Goal: Transaction & Acquisition: Obtain resource

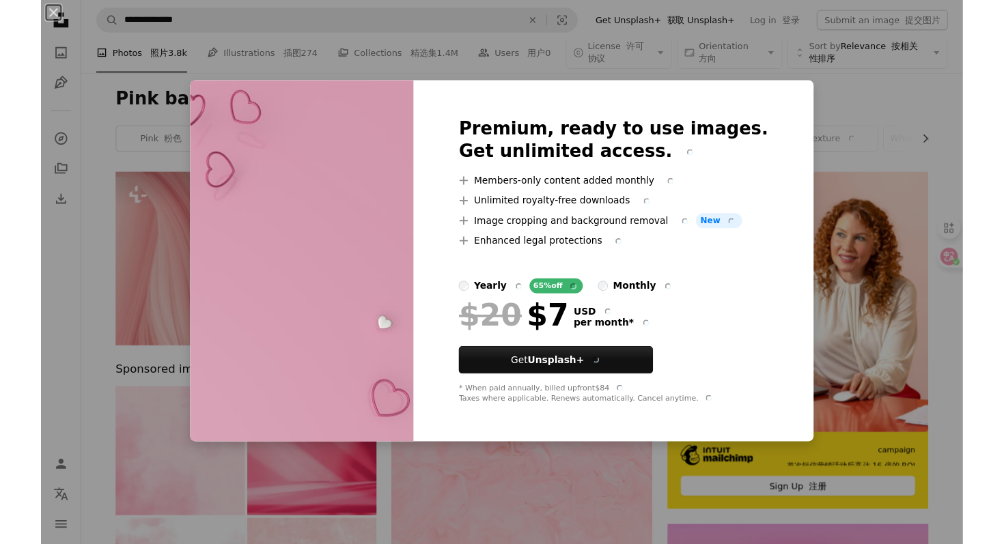
scroll to position [737, 0]
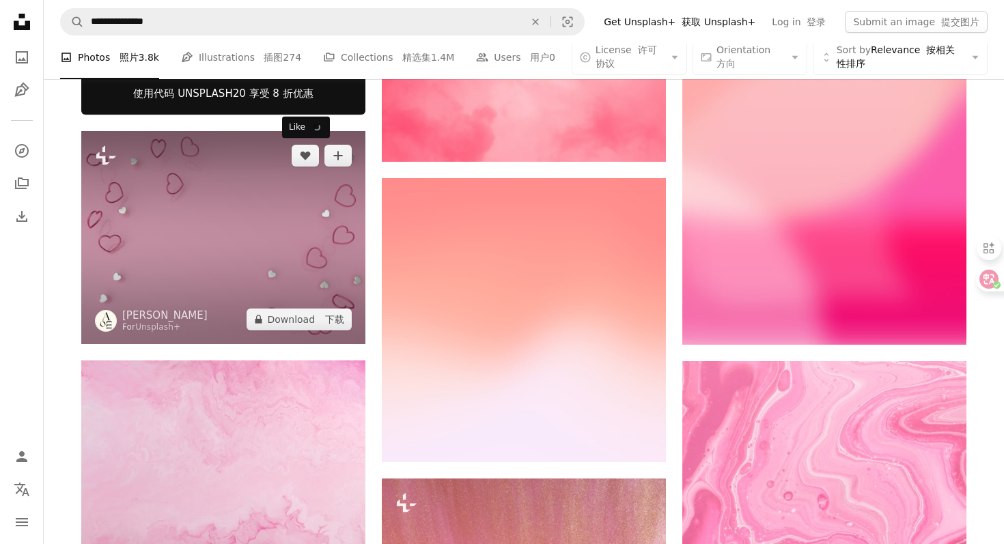
scroll to position [654, 0]
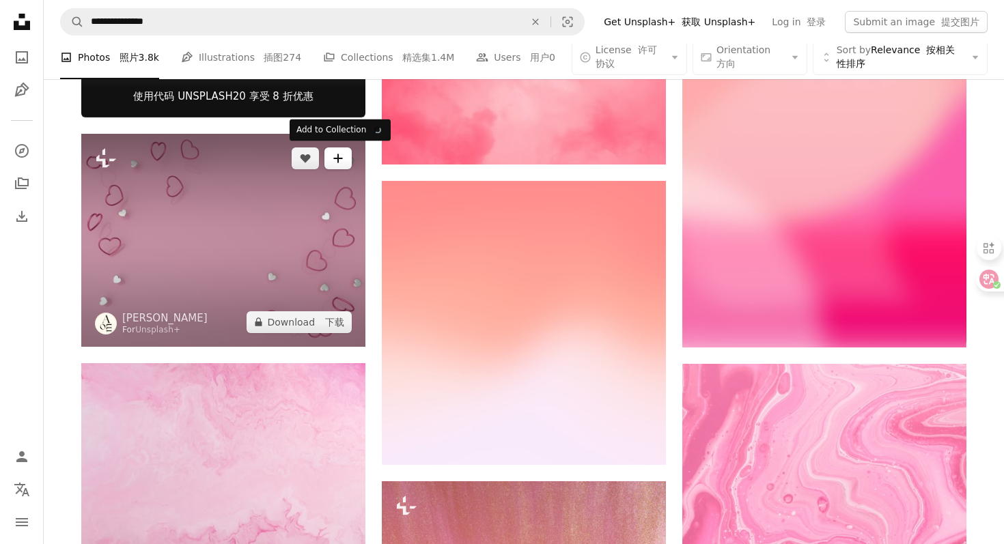
click at [340, 166] on button "A plus sign" at bounding box center [337, 159] width 27 height 22
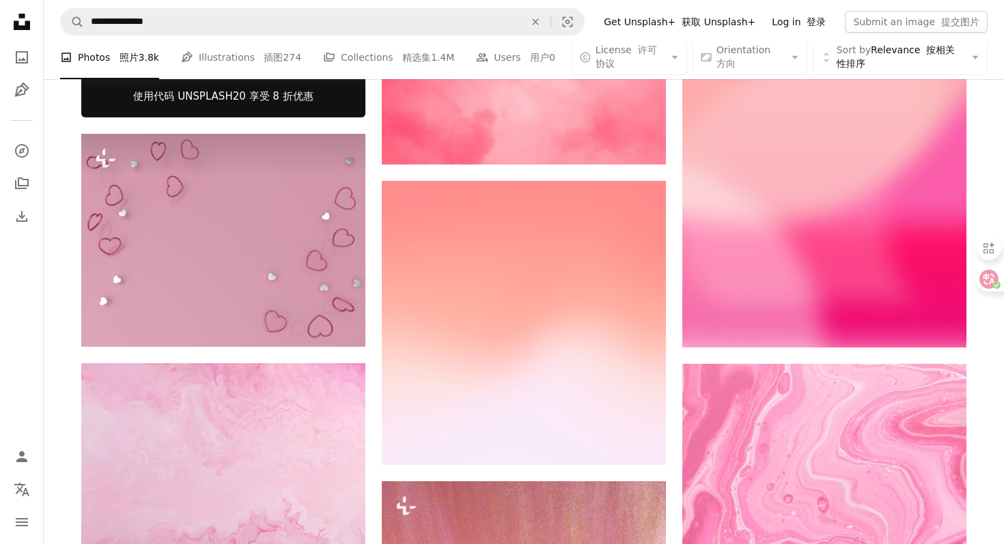
click at [805, 18] on link "Log in 登录" at bounding box center [799, 22] width 70 height 22
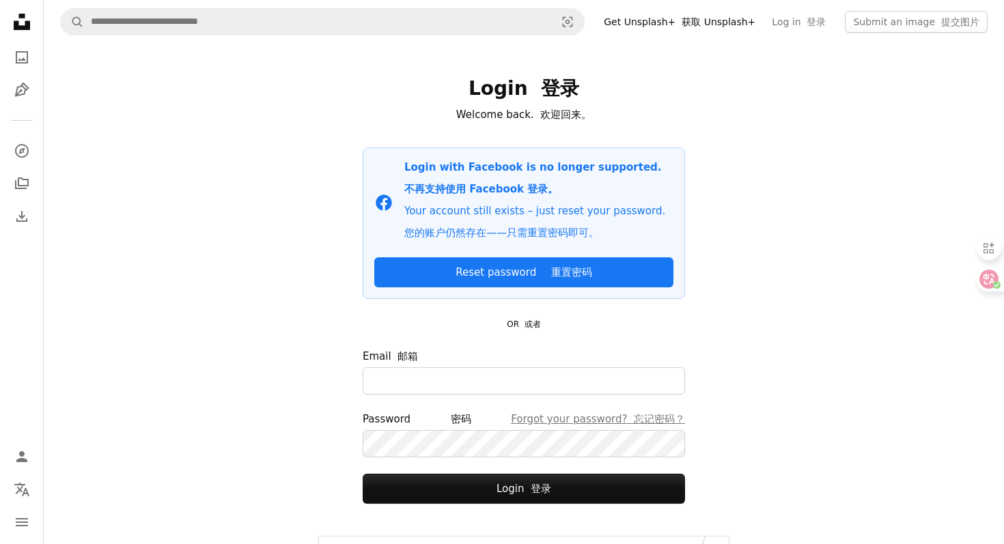
click at [327, 269] on div "Login 登录 Welcome back. 欢迎回来。 Facebook icon Login with Facebook is no longer sup…" at bounding box center [524, 290] width 410 height 493
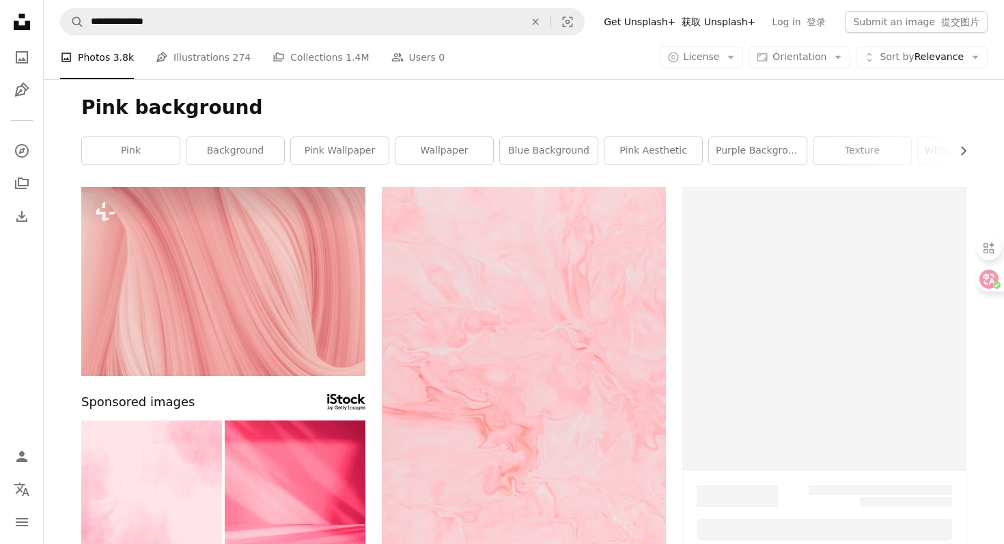
scroll to position [654, 0]
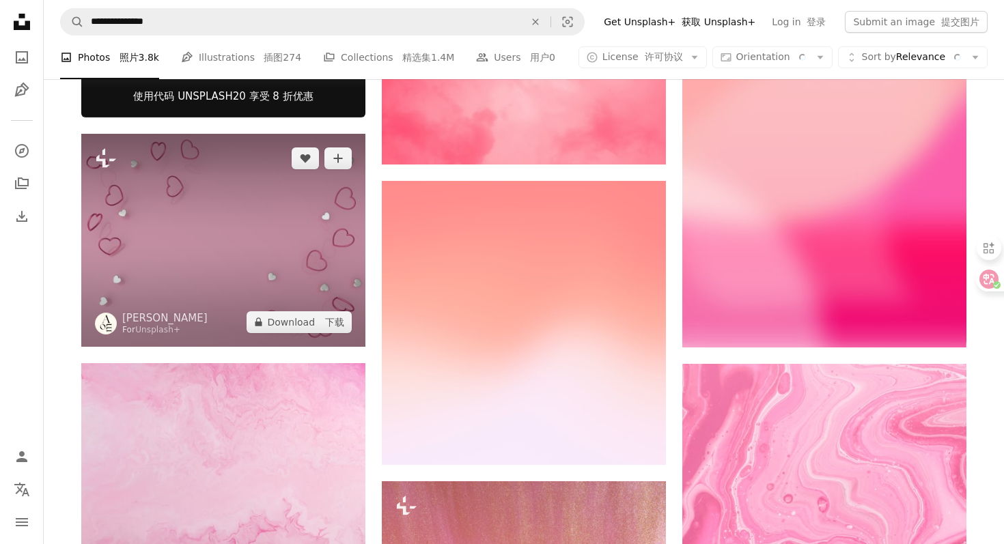
click at [249, 243] on img at bounding box center [223, 240] width 284 height 213
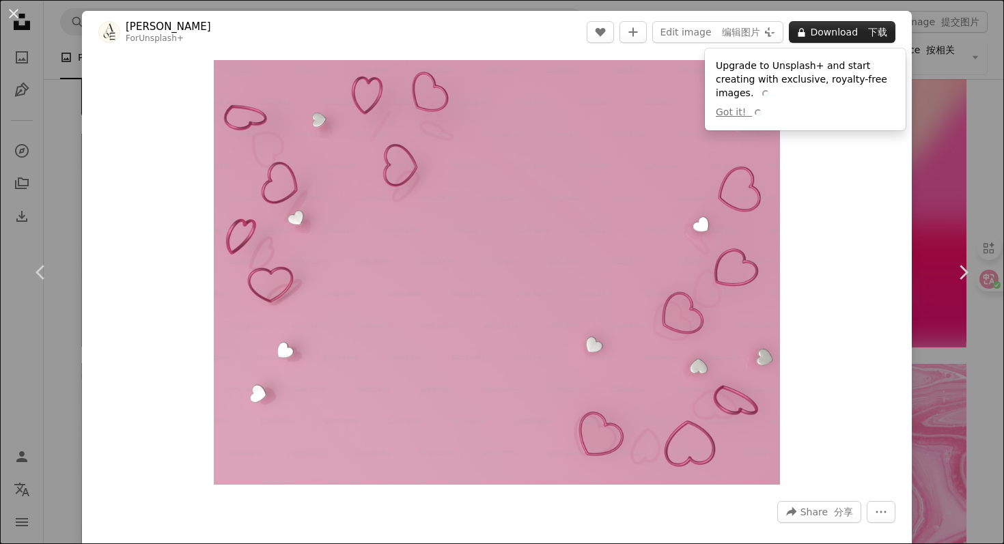
click at [861, 34] on button "A lock Download 下载" at bounding box center [842, 32] width 107 height 22
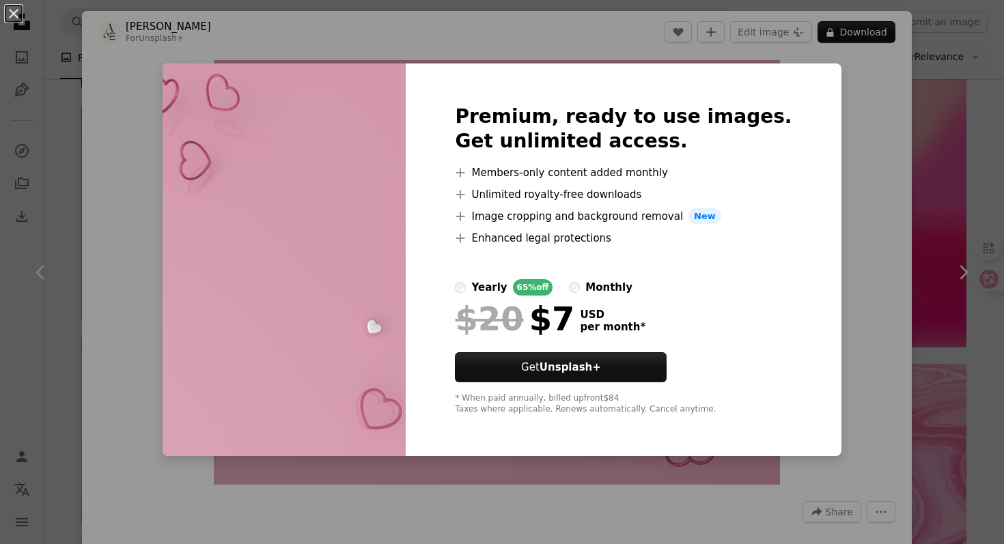
click at [633, 288] on div "monthly" at bounding box center [608, 287] width 47 height 16
click at [534, 296] on div at bounding box center [623, 298] width 337 height 5
click at [507, 291] on div "yearly" at bounding box center [489, 287] width 36 height 16
click at [633, 280] on div "monthly" at bounding box center [608, 287] width 47 height 16
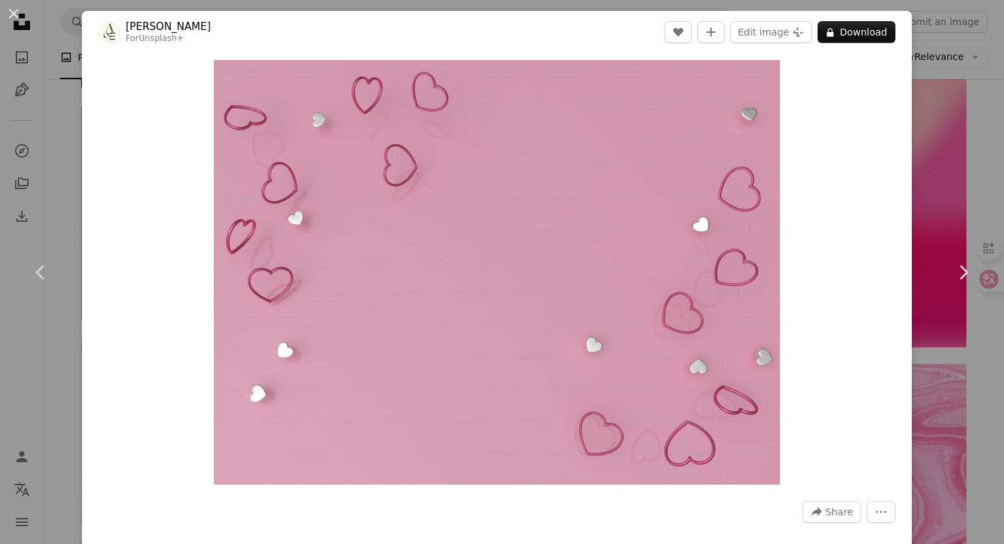
click at [980, 184] on div "An X shape Chevron left Chevron right [PERSON_NAME] For Unsplash+ A heart A plu…" at bounding box center [502, 272] width 1004 height 544
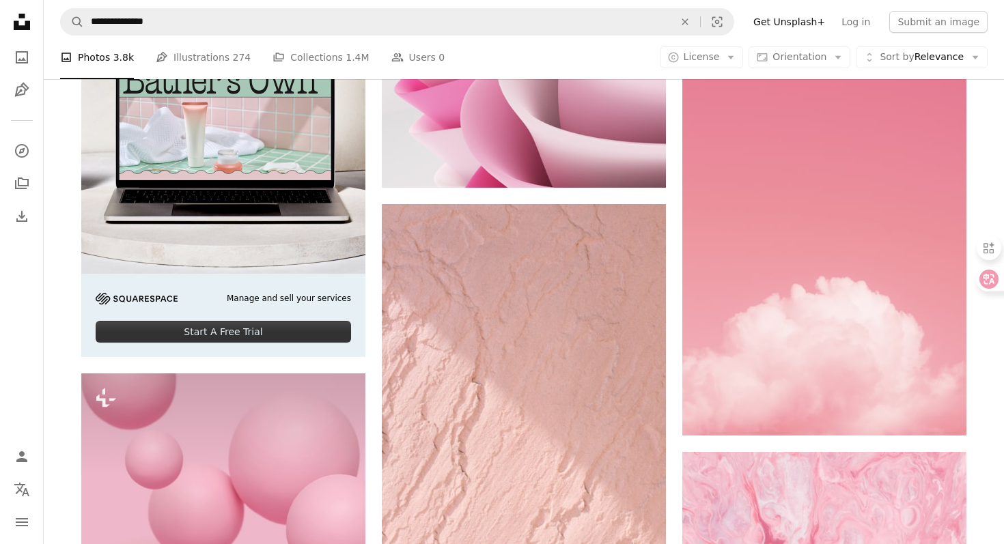
scroll to position [2641, 0]
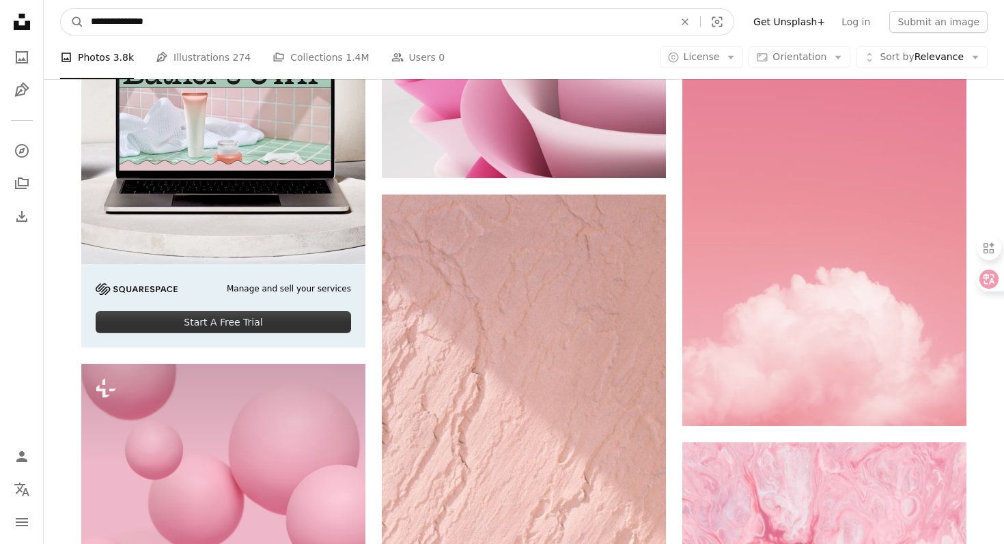
click at [307, 25] on input "**********" at bounding box center [377, 22] width 586 height 26
type input "**********"
click at [72, 22] on button "A magnifying glass" at bounding box center [72, 22] width 23 height 26
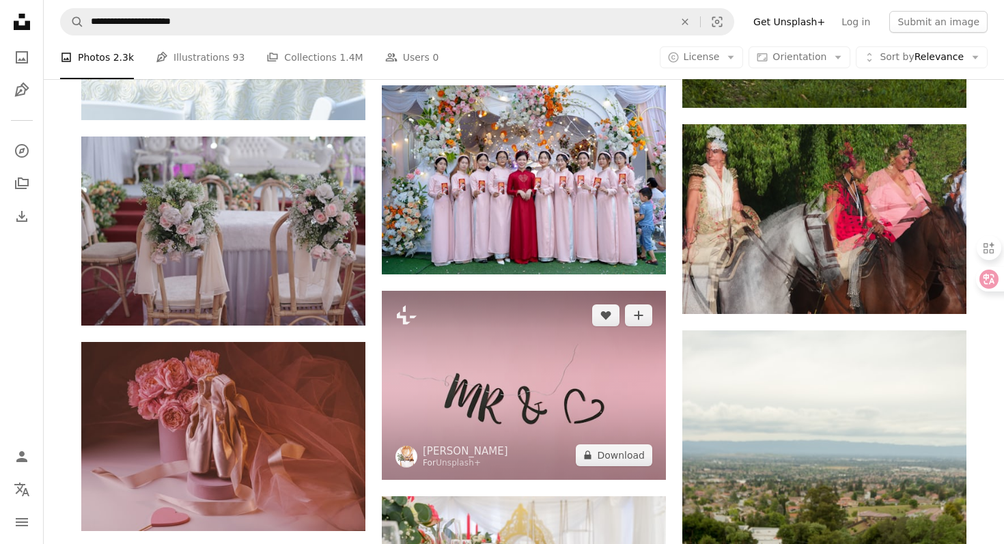
scroll to position [1716, 0]
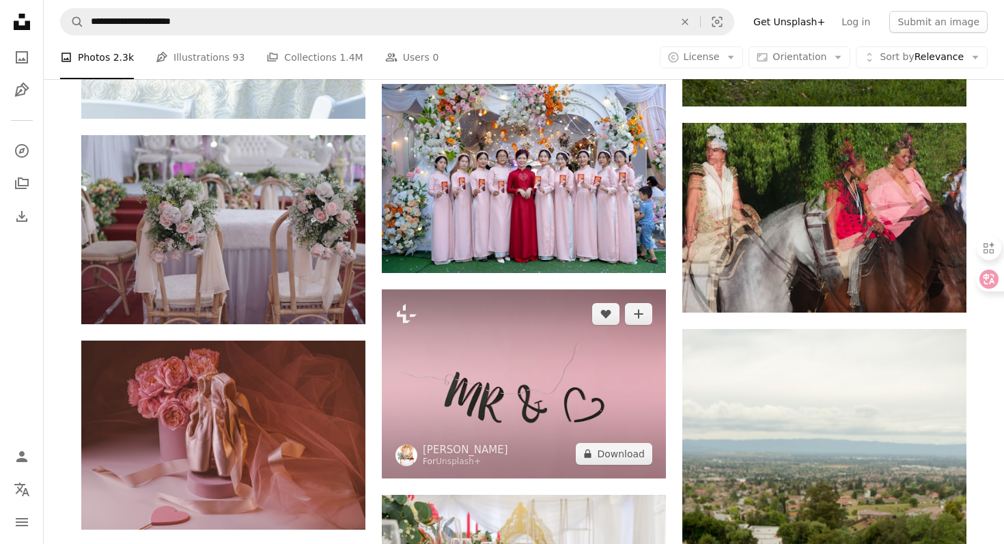
click at [517, 370] on img at bounding box center [524, 384] width 284 height 189
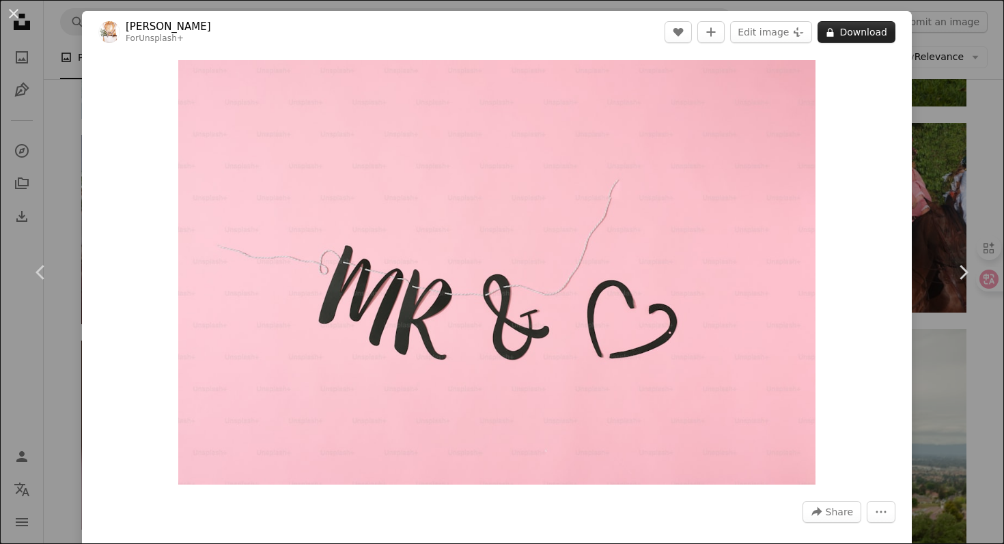
click at [863, 37] on button "A lock Download" at bounding box center [857, 32] width 78 height 22
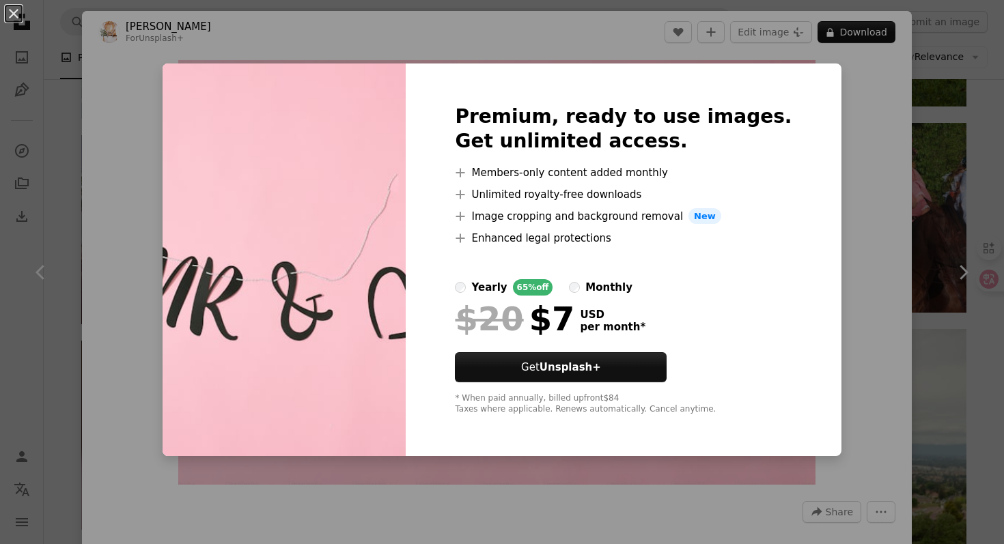
click at [845, 135] on div "An X shape Premium, ready to use images. Get unlimited access. A plus sign Memb…" at bounding box center [502, 272] width 1004 height 544
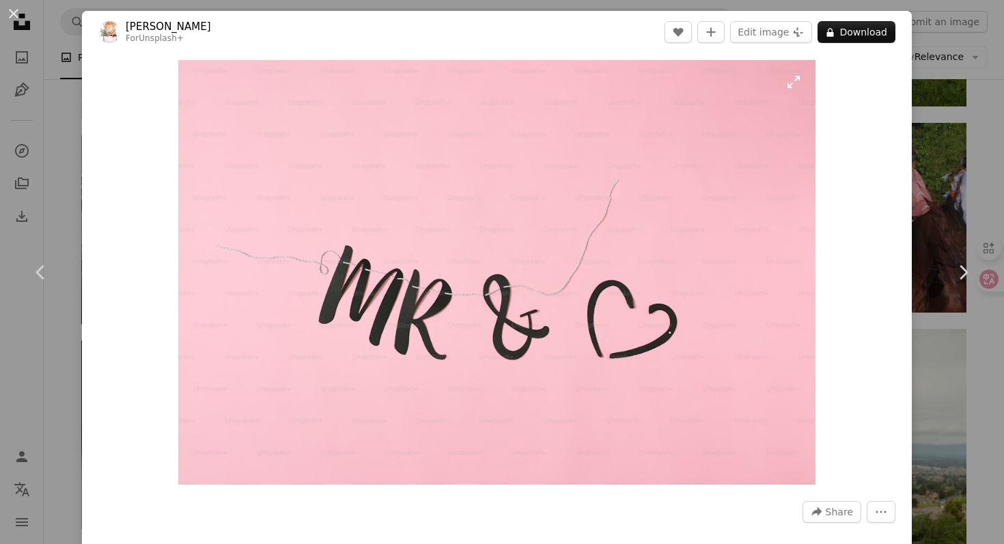
click at [785, 171] on img "Zoom in on this image" at bounding box center [496, 272] width 637 height 425
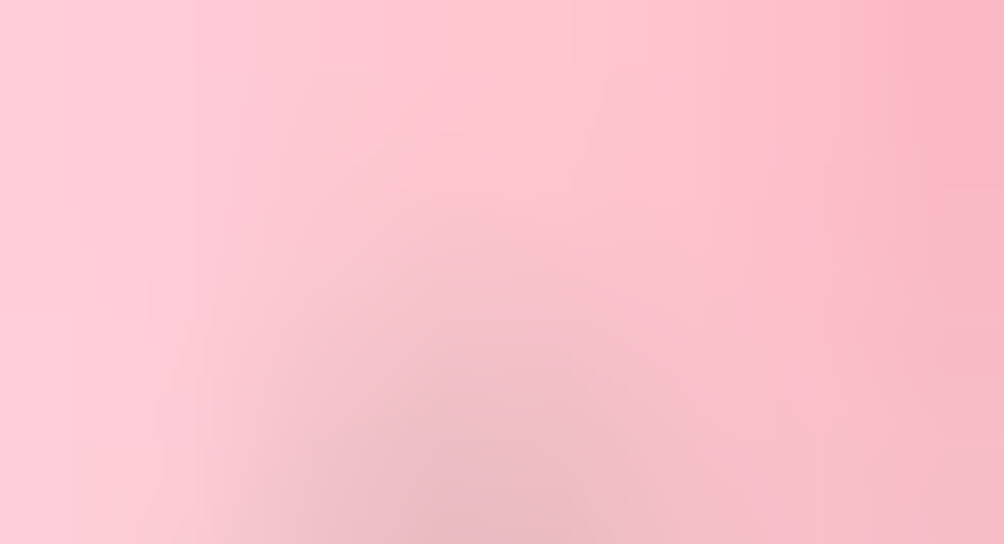
scroll to position [63, 0]
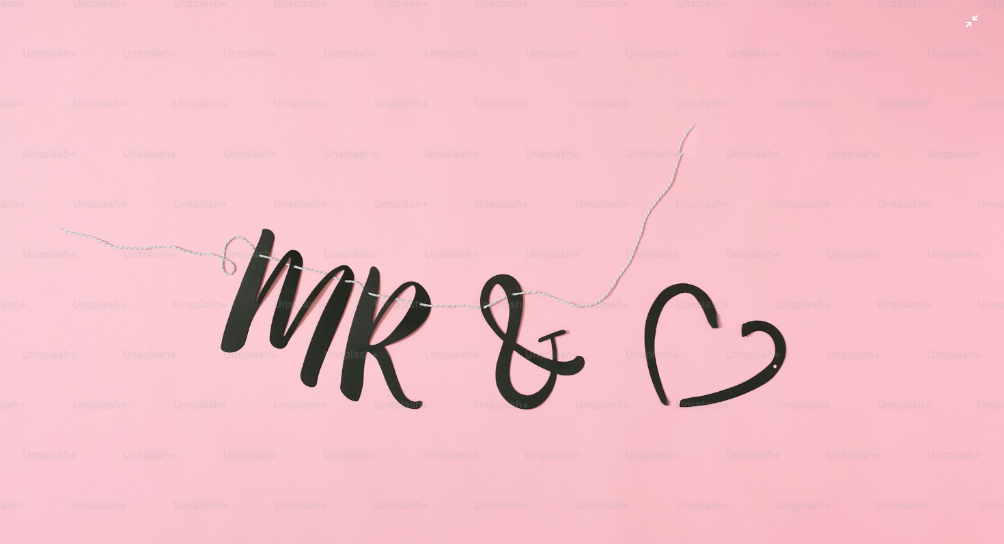
click at [654, 209] on img "Zoom out on this image" at bounding box center [501, 271] width 1005 height 670
